Goal: Task Accomplishment & Management: Manage account settings

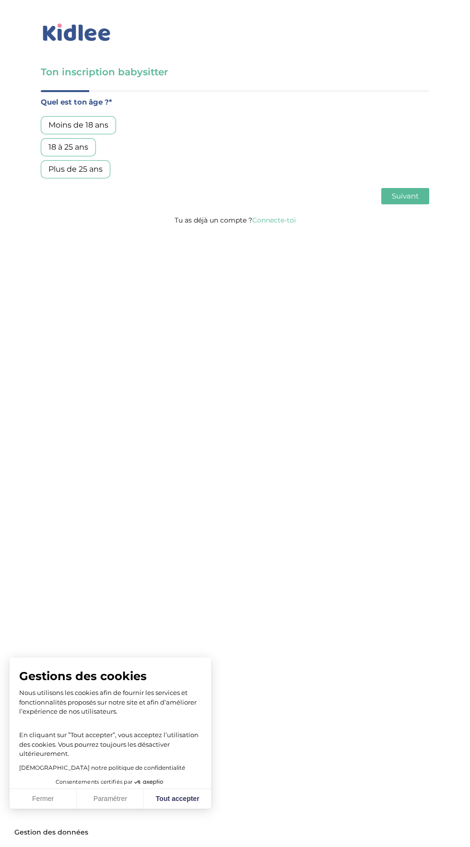
click at [55, 176] on div "Plus de 25 ans" at bounding box center [76, 169] width 70 height 18
click at [267, 221] on link "Connecte-toi" at bounding box center [274, 220] width 44 height 9
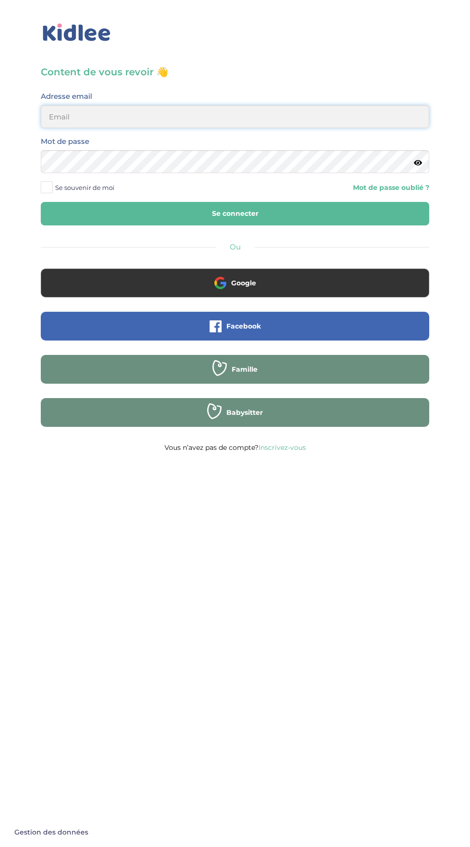
click at [71, 116] on input "email" at bounding box center [235, 116] width 388 height 23
type input "arabyasmina030@gmail.com"
click at [41, 202] on button "Se connecter" at bounding box center [235, 213] width 388 height 23
click at [50, 189] on span at bounding box center [47, 187] width 12 height 12
click at [0, 0] on input "Se souvenir de moi" at bounding box center [0, 0] width 0 height 0
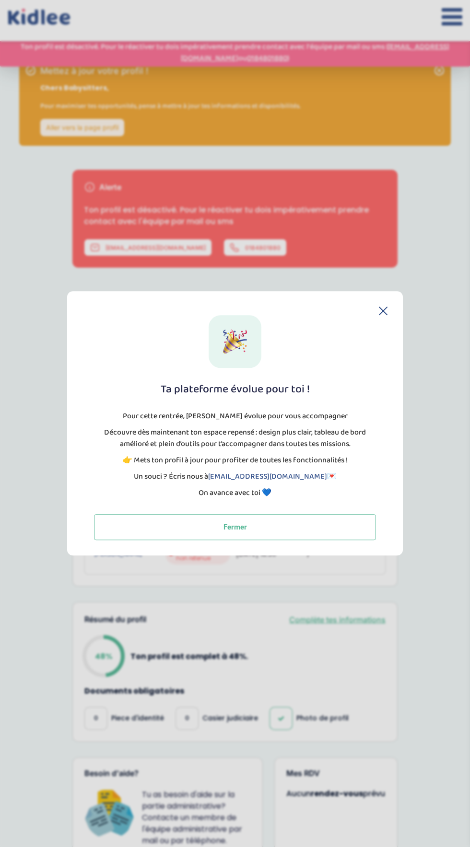
click at [383, 312] on icon at bounding box center [383, 310] width 9 height 9
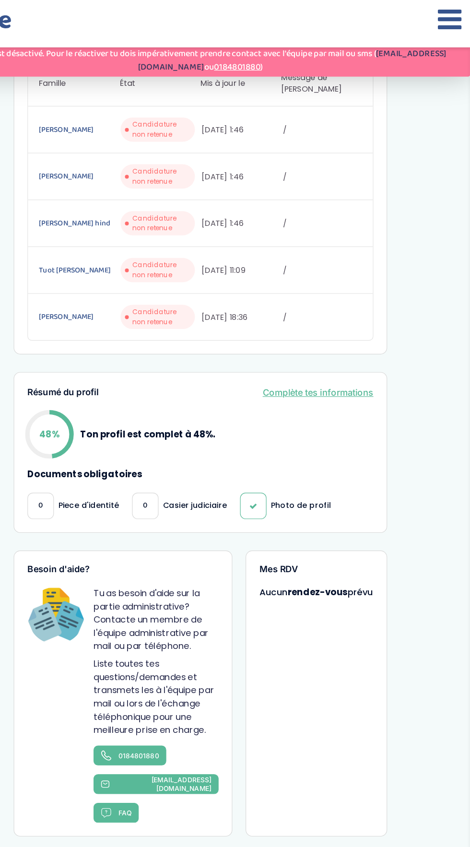
scroll to position [274, 0]
